Goal: Communication & Community: Participate in discussion

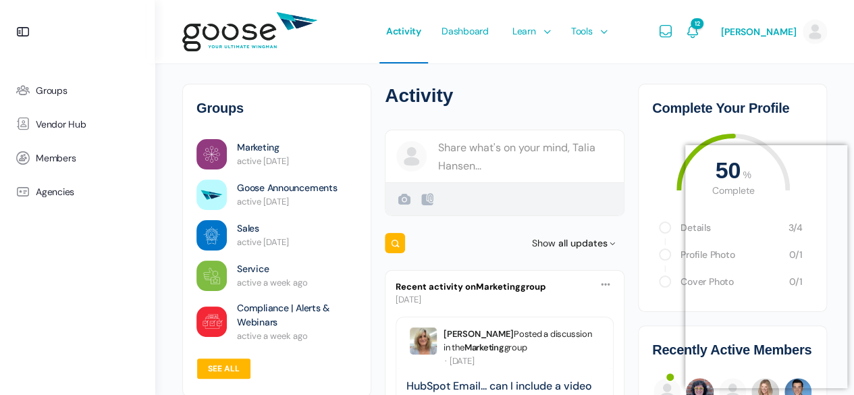
click at [834, 157] on e-page-transition at bounding box center [427, 197] width 854 height 395
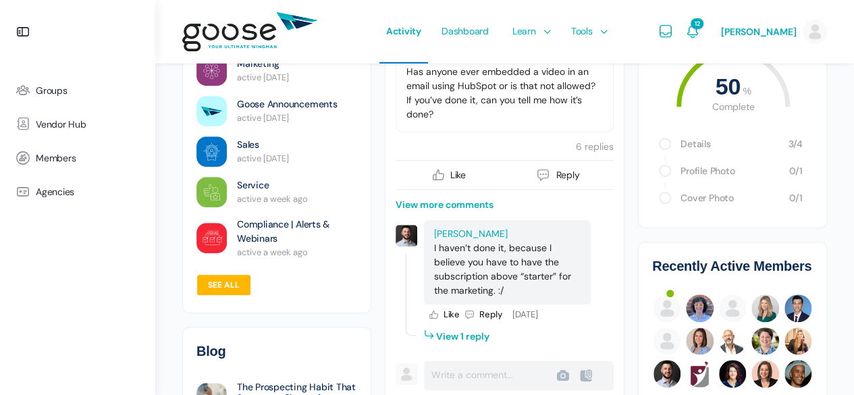
scroll to position [203, 0]
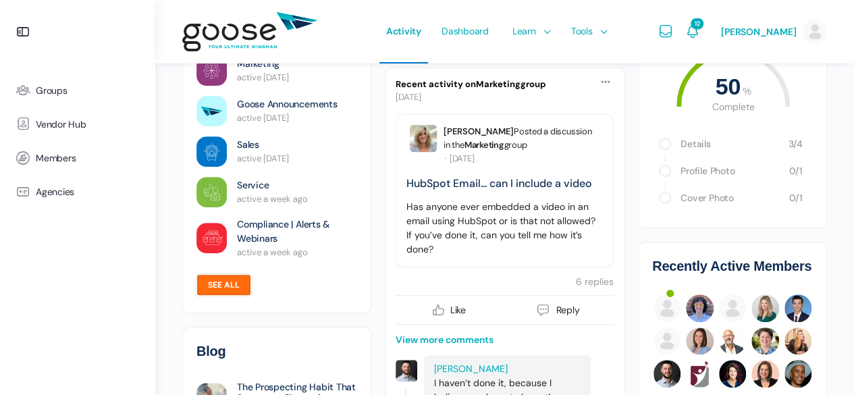
click at [224, 290] on link "See all" at bounding box center [224, 285] width 55 height 22
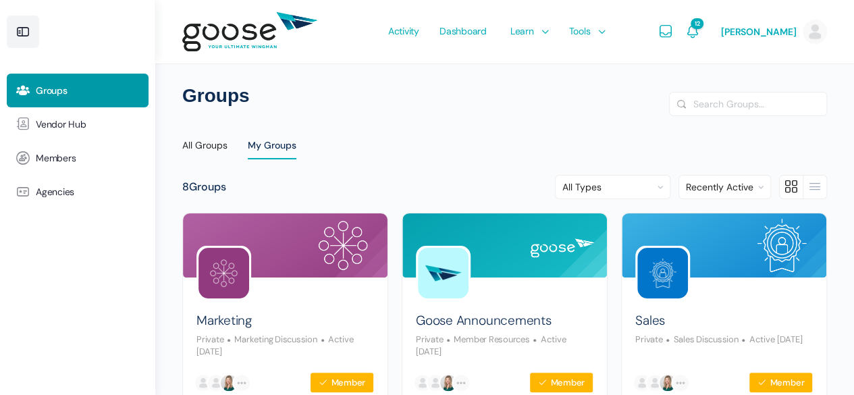
click at [32, 37] on link at bounding box center [23, 32] width 32 height 32
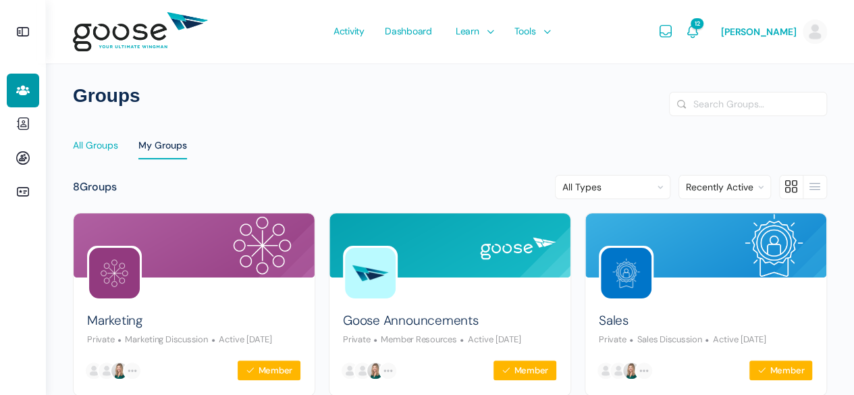
click at [78, 142] on div "All Groups" at bounding box center [95, 149] width 45 height 20
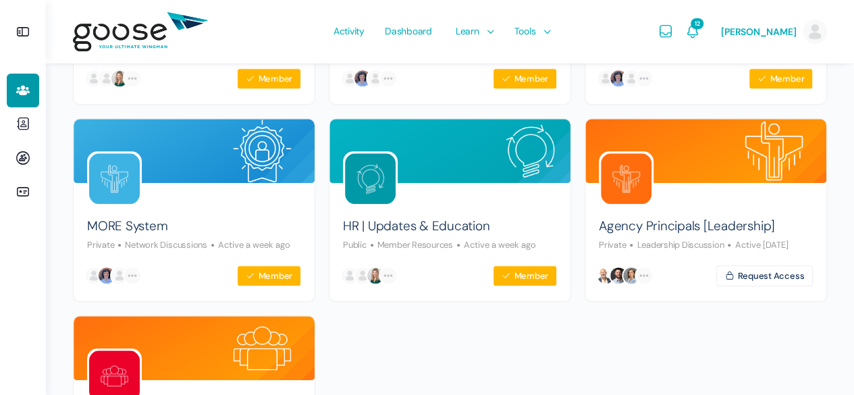
scroll to position [469, 0]
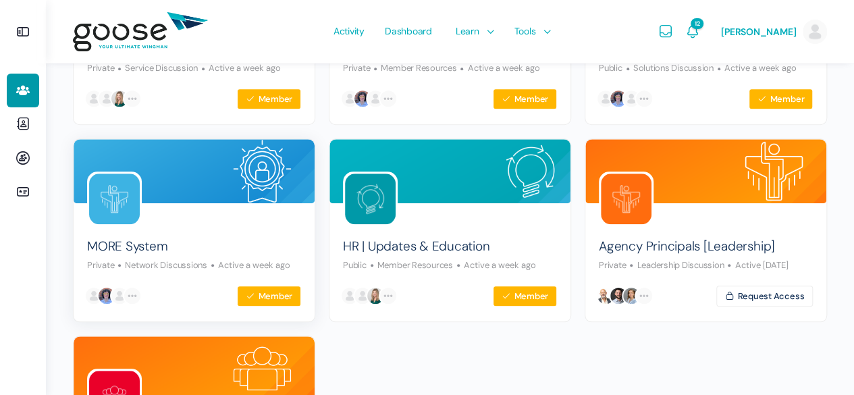
click at [211, 253] on div "MORE System Private Network Discussions Active a week ago" at bounding box center [194, 248] width 214 height 45
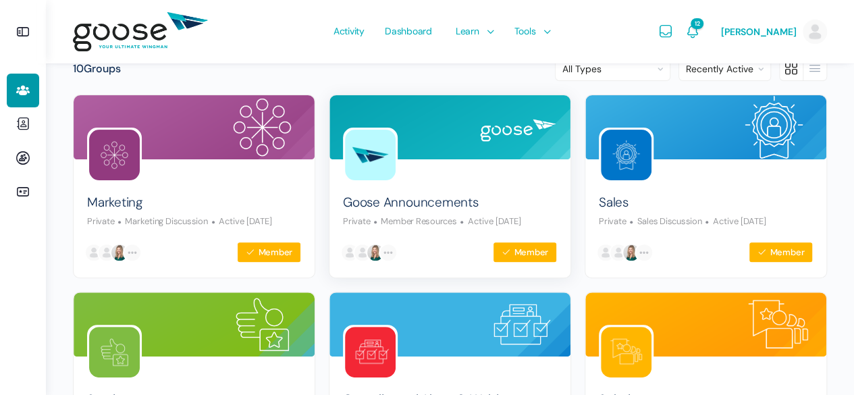
scroll to position [0, 0]
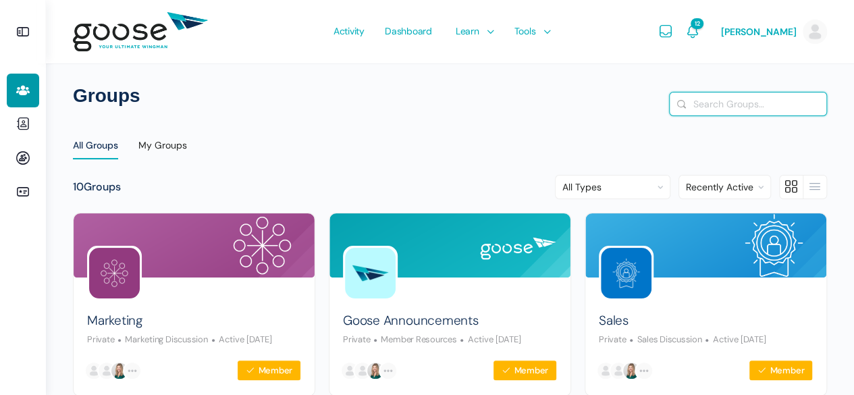
click at [729, 109] on input "Search Groups…" at bounding box center [748, 104] width 157 height 23
type input "par"
click at [675, 97] on button "Search" at bounding box center [682, 104] width 15 height 14
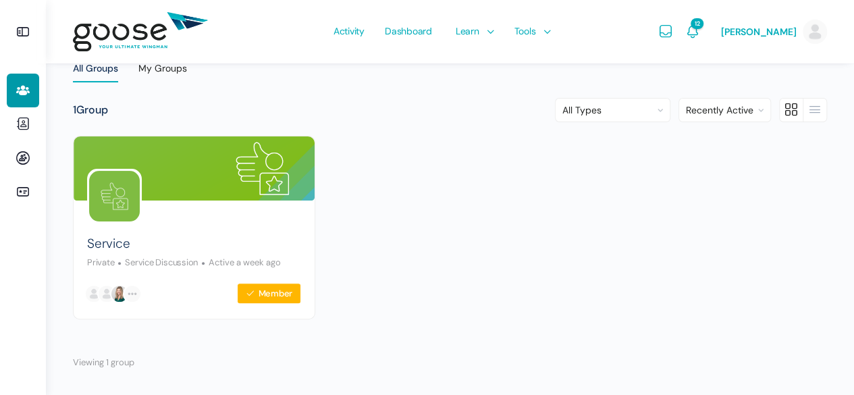
scroll to position [82, 0]
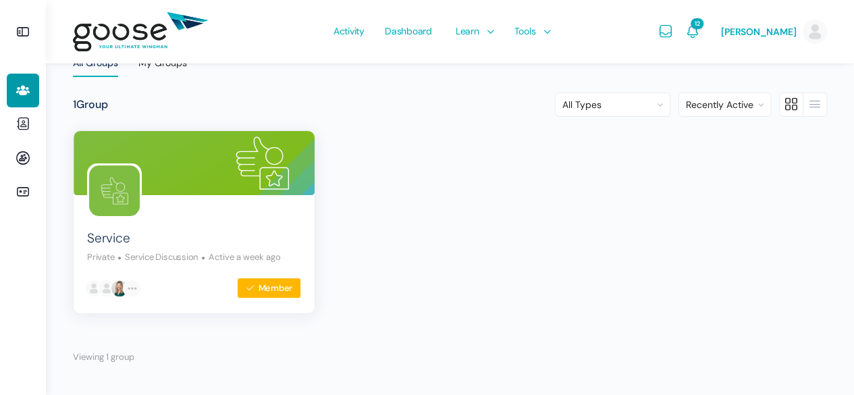
click at [127, 197] on img at bounding box center [114, 190] width 51 height 51
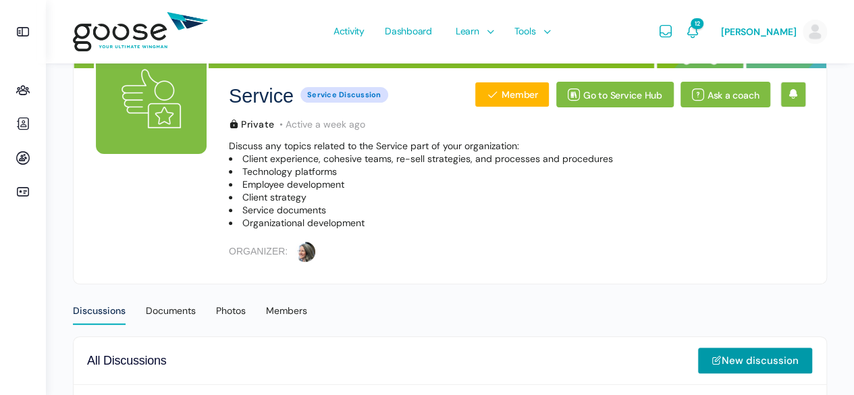
scroll to position [69, 0]
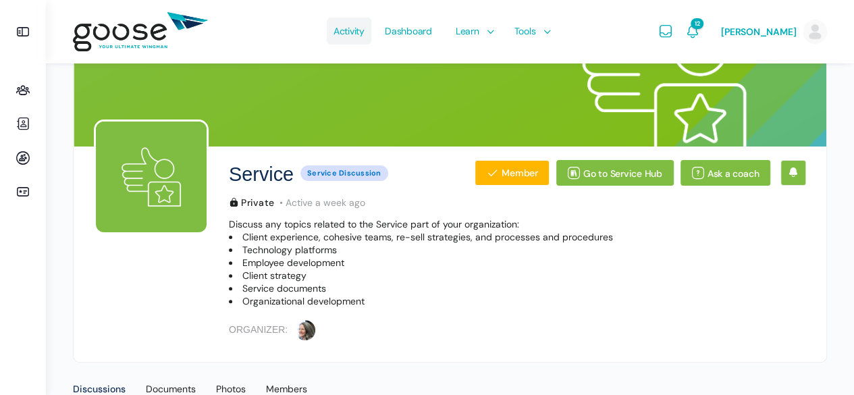
click at [353, 37] on span "Activity" at bounding box center [349, 30] width 31 height 63
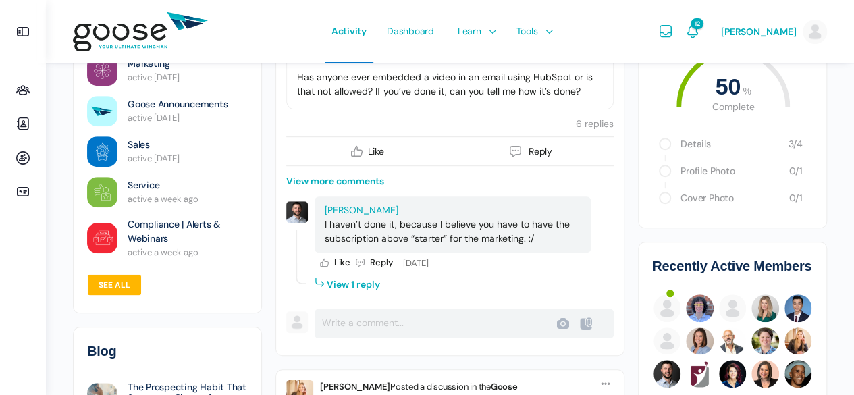
scroll to position [338, 0]
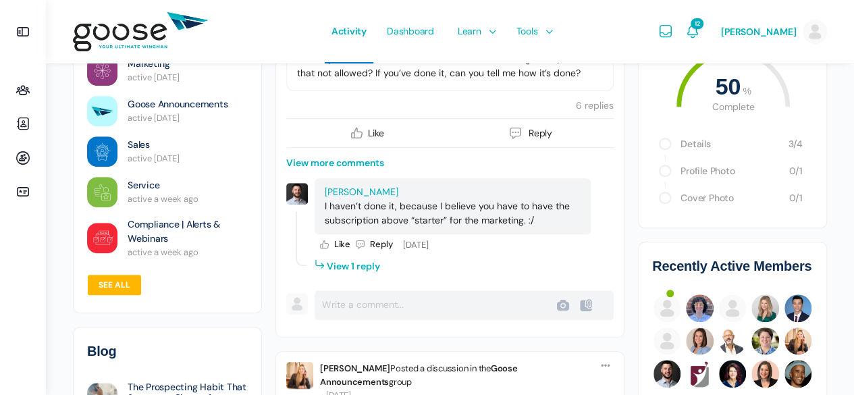
drag, startPoint x: 370, startPoint y: 268, endPoint x: 420, endPoint y: 286, distance: 53.0
click at [370, 268] on li "View 1 reply" at bounding box center [346, 265] width 67 height 20
click at [0, 0] on div at bounding box center [0, 0] width 0 height 0
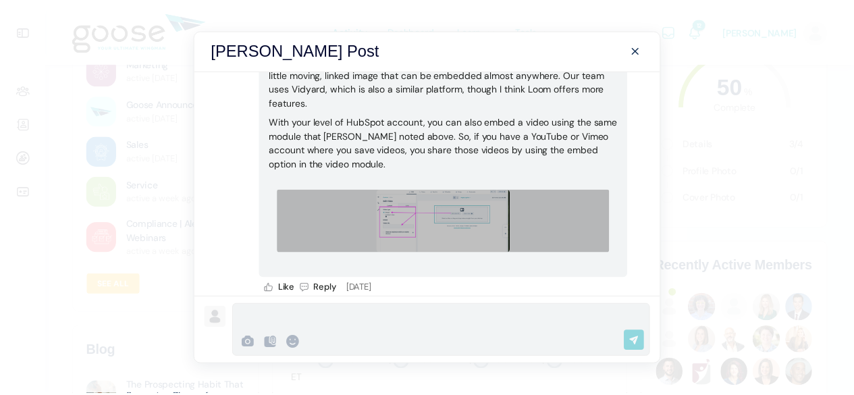
scroll to position [289, 0]
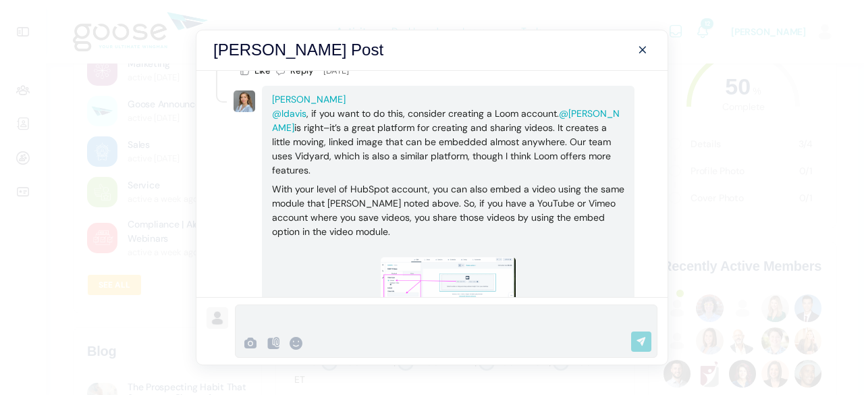
click at [642, 45] on span at bounding box center [643, 50] width 16 height 16
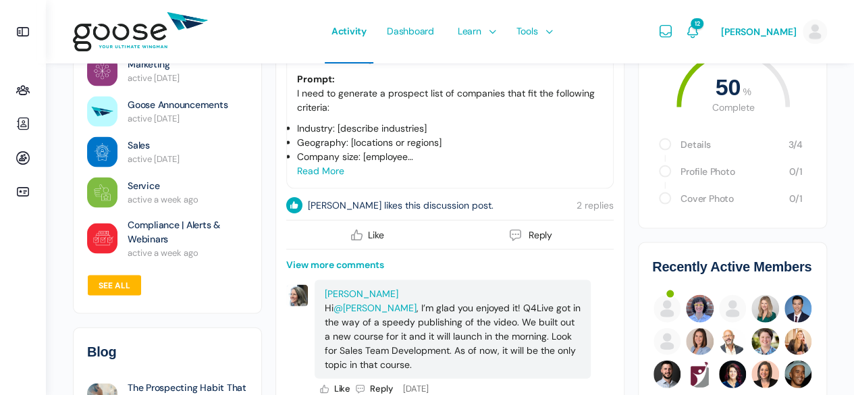
scroll to position [1283, 0]
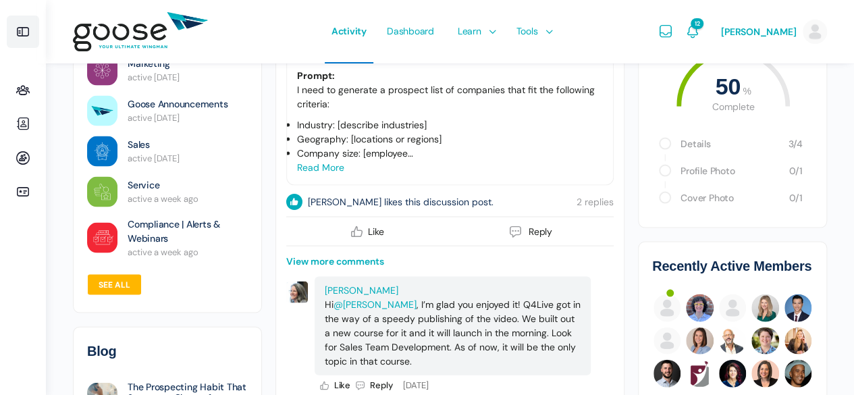
click at [27, 40] on link at bounding box center [23, 32] width 32 height 32
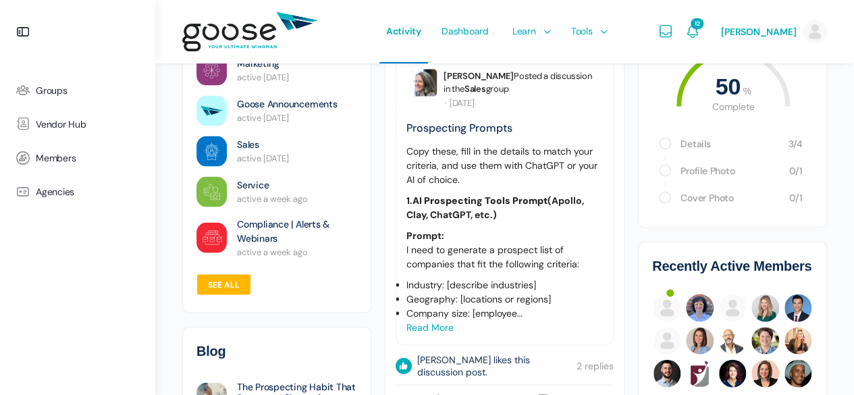
click at [559, 151] on div "Copy these, fill in the details to match your criteria, and use them with ChatG…" at bounding box center [505, 235] width 197 height 199
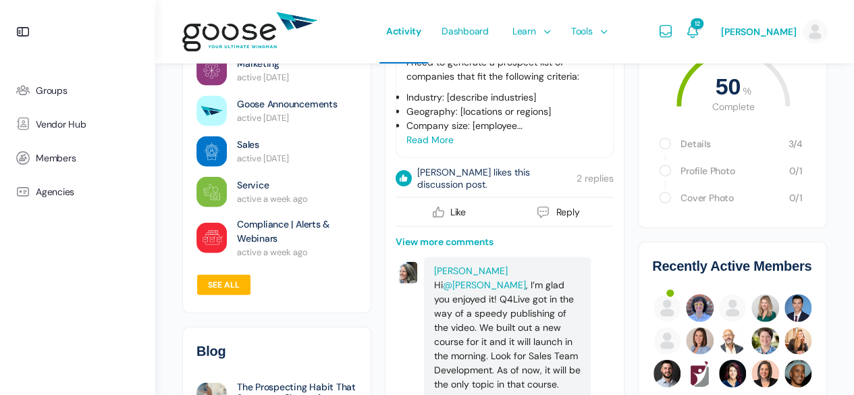
scroll to position [1553, 0]
